Goal: Task Accomplishment & Management: Complete application form

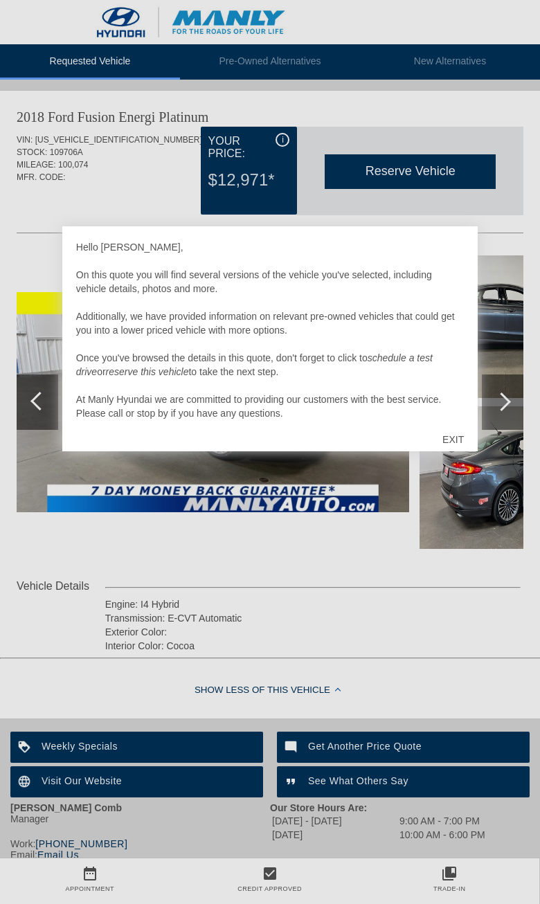
click at [458, 445] on div "EXIT" at bounding box center [453, 440] width 49 height 42
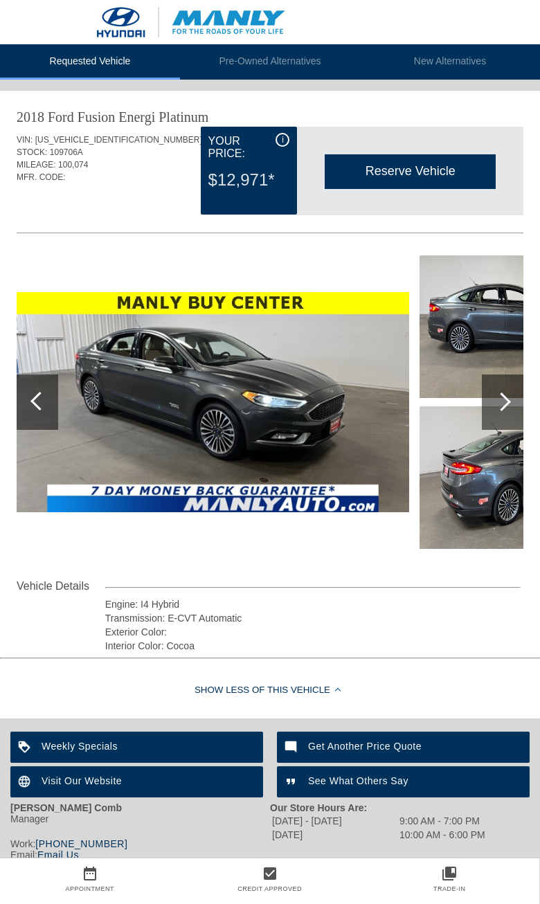
scroll to position [0, 1]
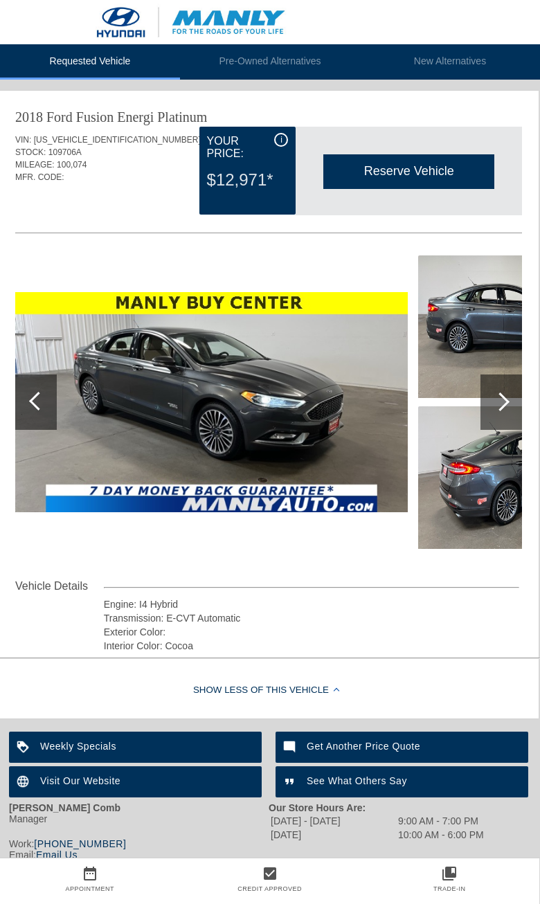
click at [489, 385] on div at bounding box center [501, 402] width 42 height 55
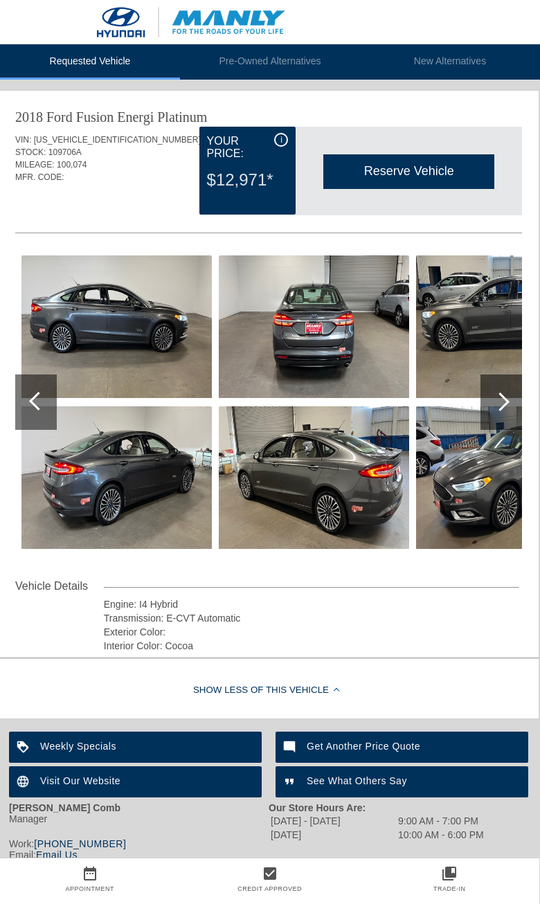
click at [496, 417] on div at bounding box center [501, 402] width 42 height 55
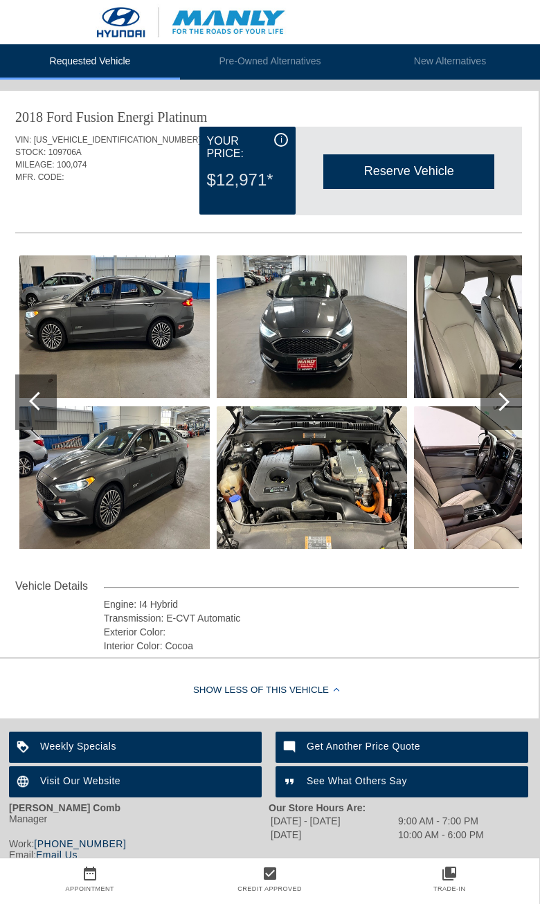
click at [509, 415] on div at bounding box center [501, 402] width 42 height 55
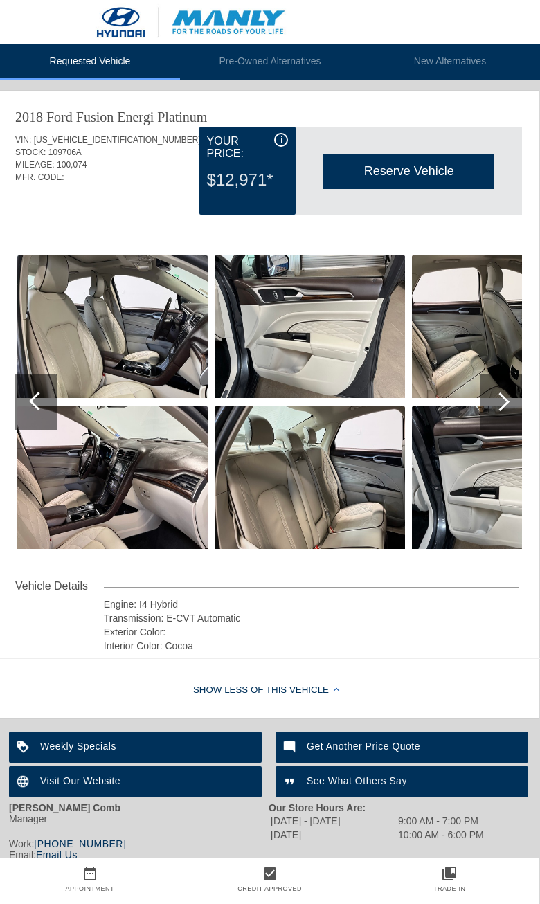
click at [501, 405] on div at bounding box center [500, 402] width 19 height 19
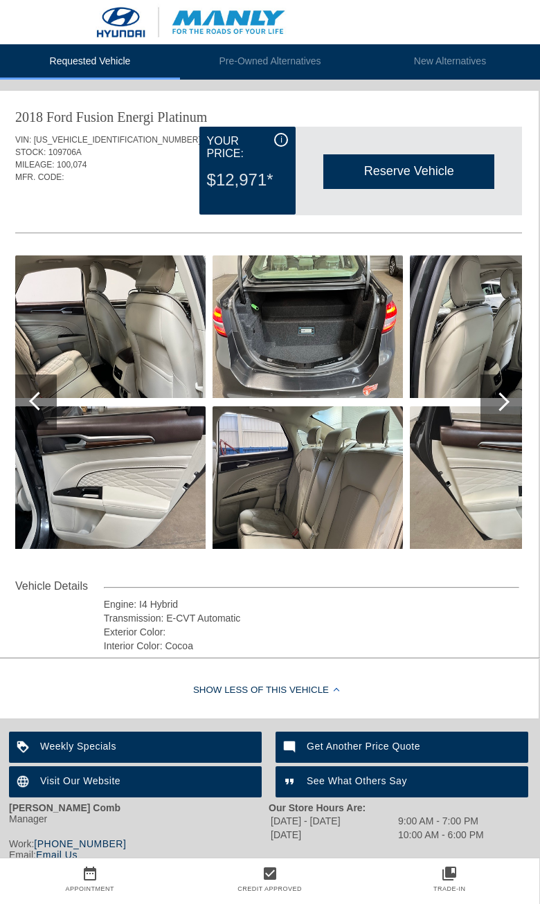
click at [489, 405] on div at bounding box center [501, 402] width 42 height 55
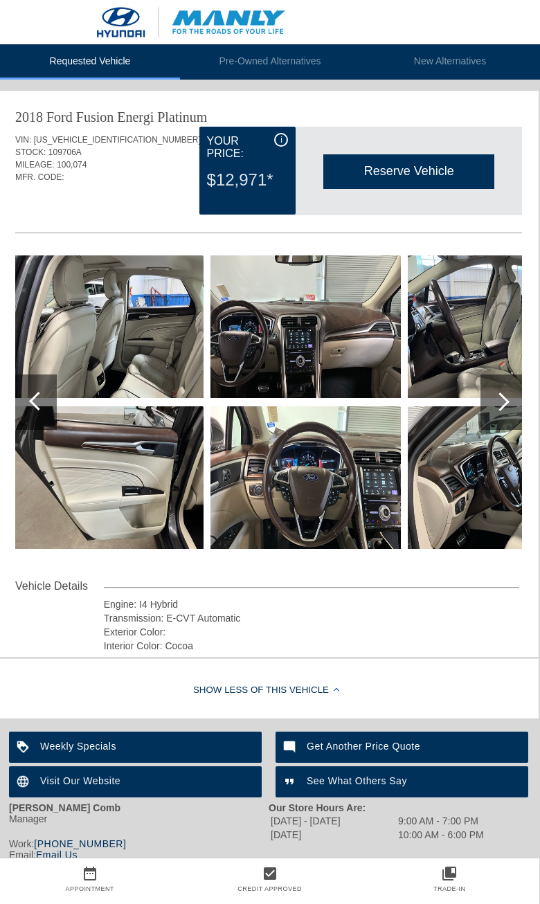
click at [506, 395] on div at bounding box center [501, 402] width 42 height 55
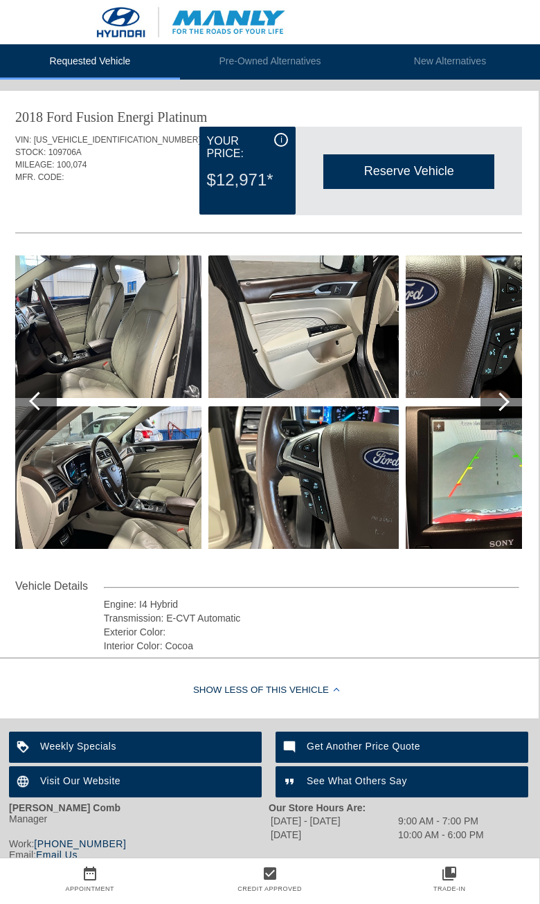
click at [501, 398] on div at bounding box center [500, 402] width 19 height 19
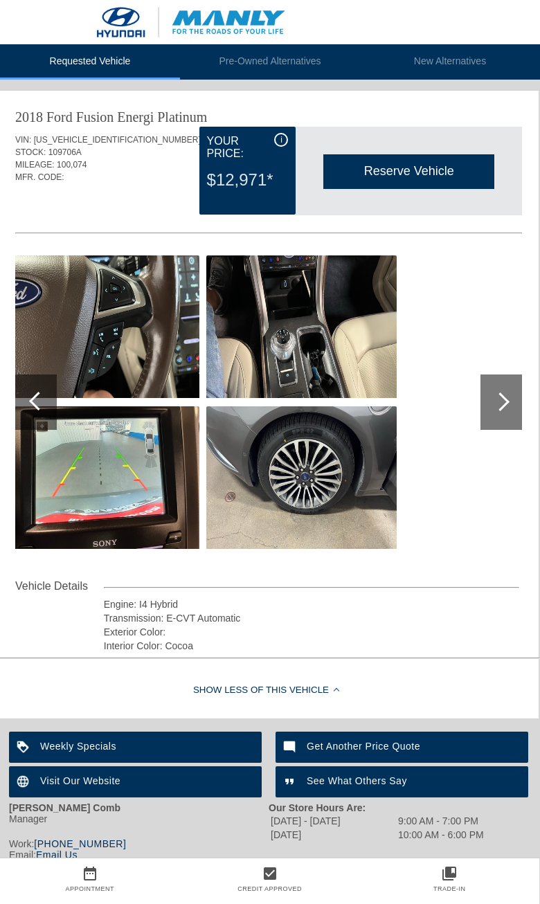
click at [495, 399] on div at bounding box center [500, 402] width 19 height 19
click at [512, 399] on div at bounding box center [501, 402] width 42 height 55
click at [512, 398] on div at bounding box center [501, 402] width 42 height 55
click at [41, 403] on div at bounding box center [38, 401] width 19 height 19
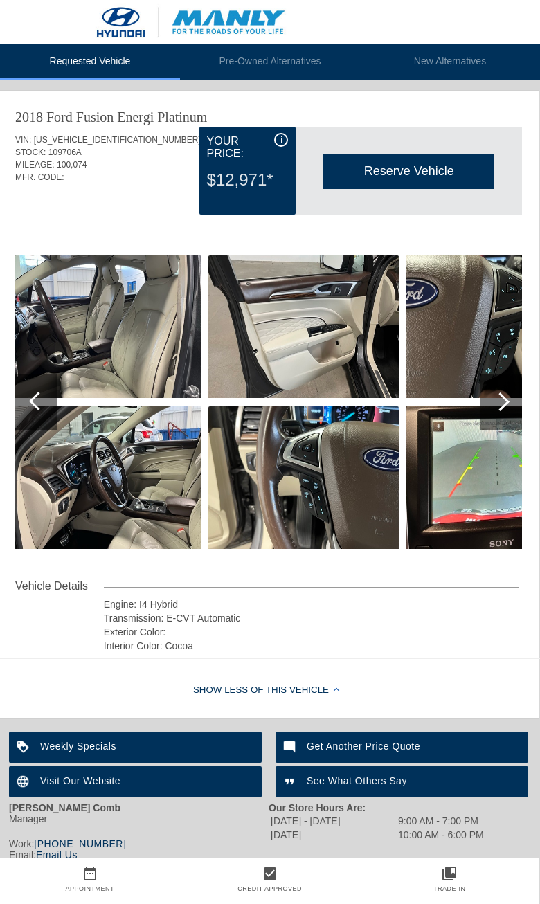
click at [31, 406] on div at bounding box center [36, 402] width 42 height 55
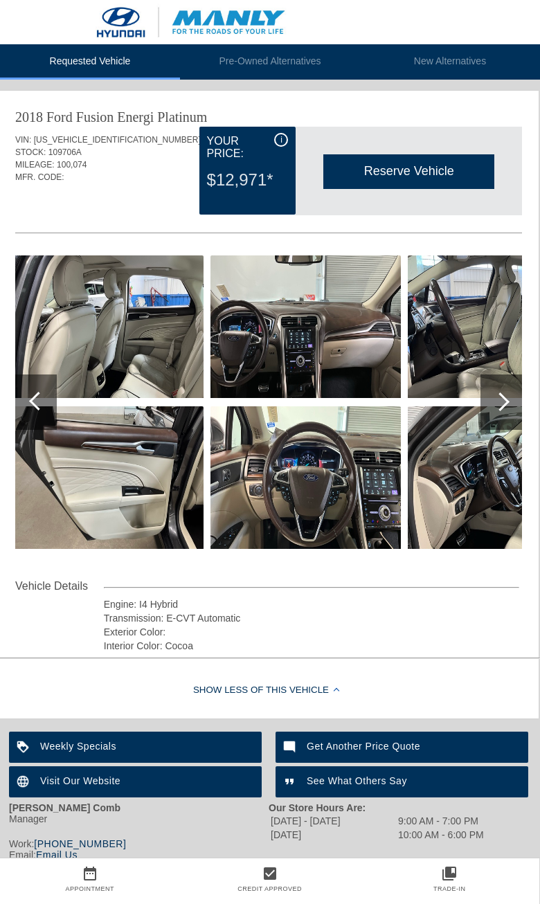
click at [42, 422] on div at bounding box center [36, 402] width 42 height 55
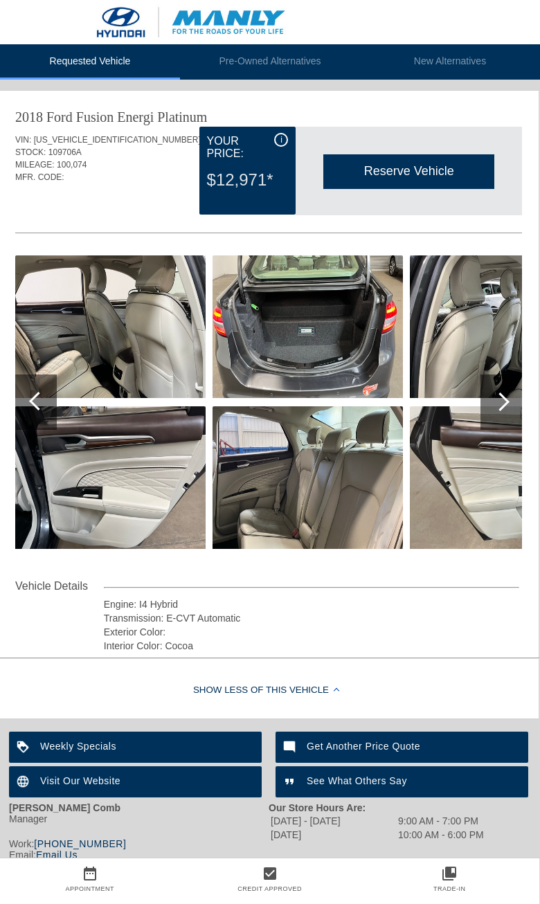
click at [52, 422] on div at bounding box center [36, 402] width 42 height 55
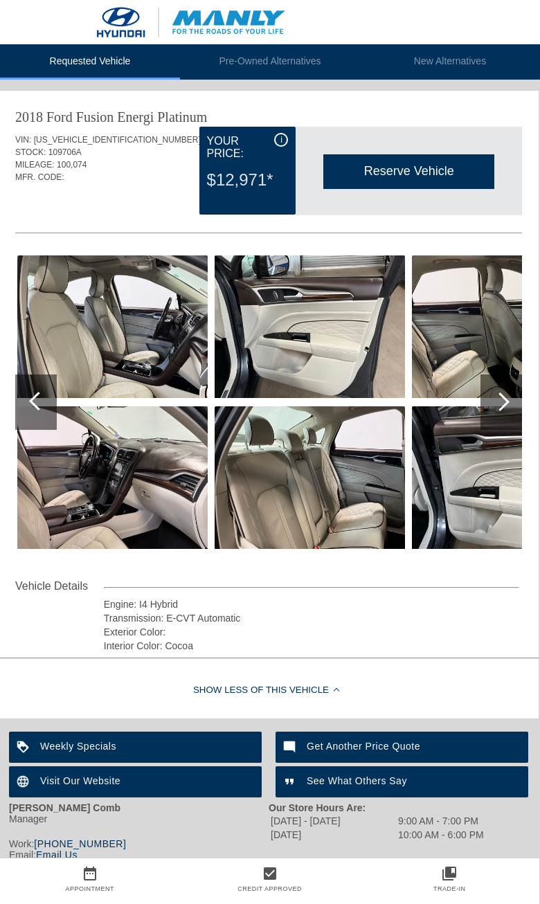
click at [48, 413] on div at bounding box center [36, 402] width 42 height 55
